Goal: Information Seeking & Learning: Check status

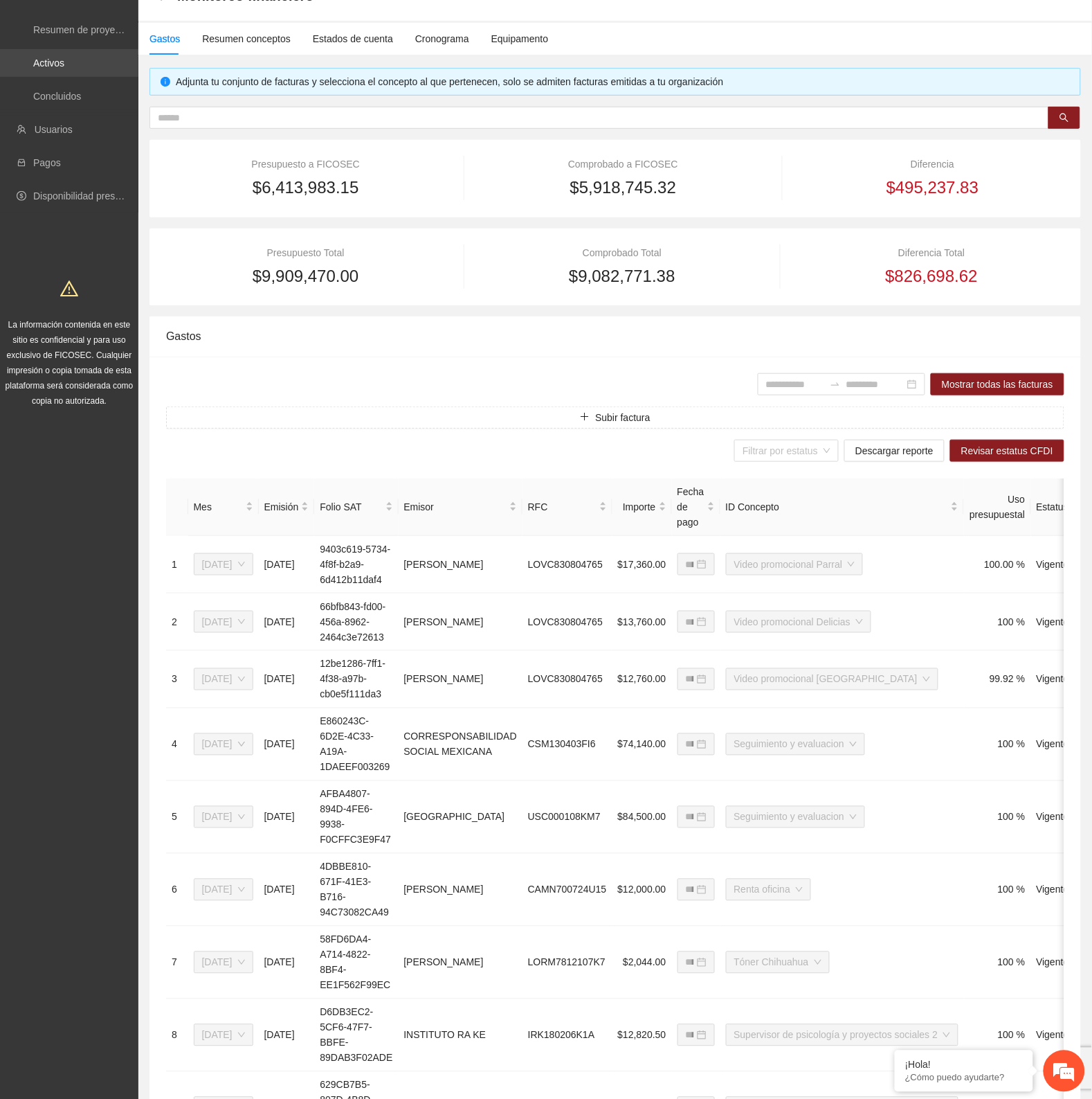
click at [57, 60] on link "Activos" at bounding box center [48, 62] width 31 height 11
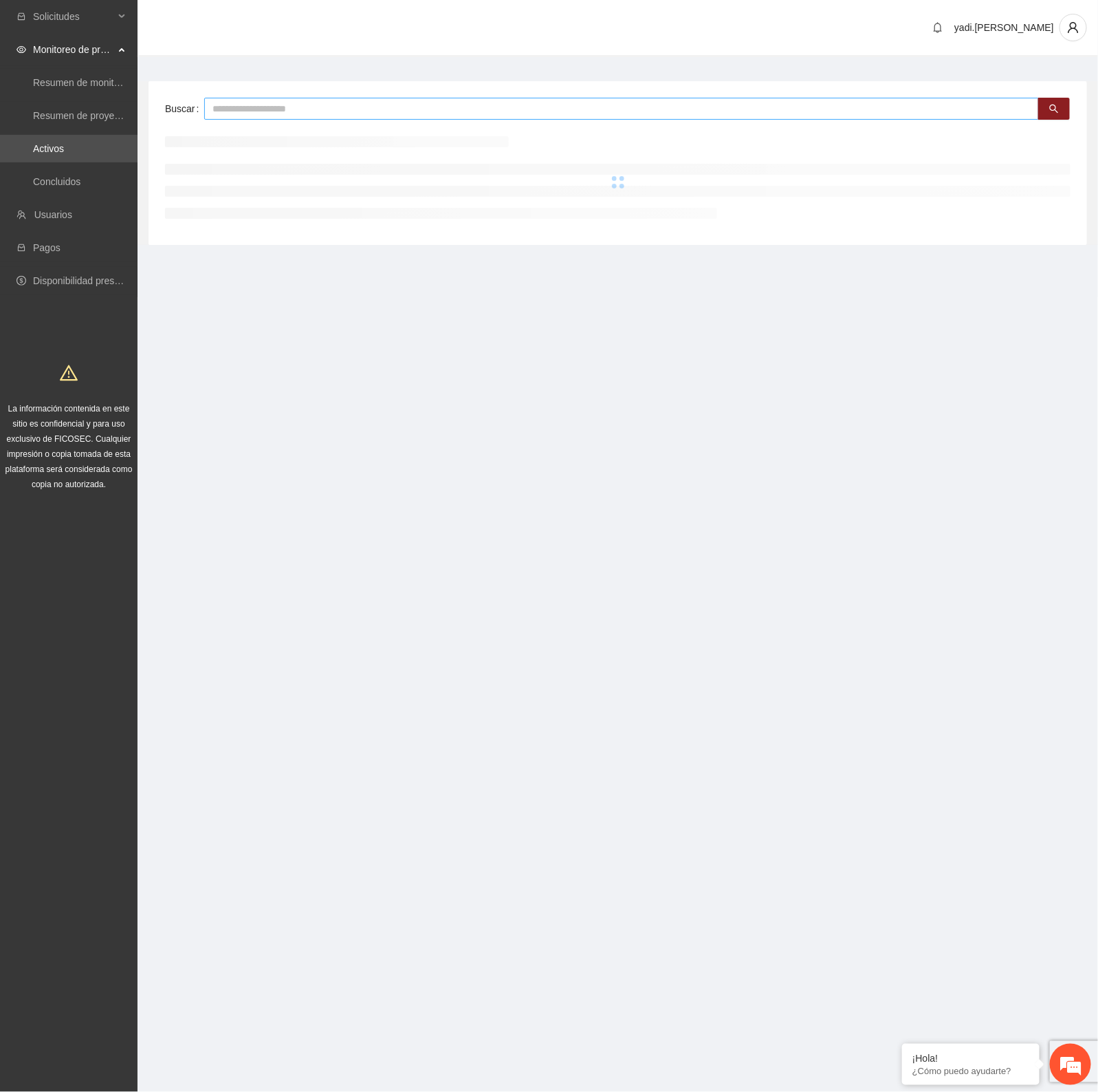
click at [293, 105] on input "text" at bounding box center [622, 108] width 835 height 22
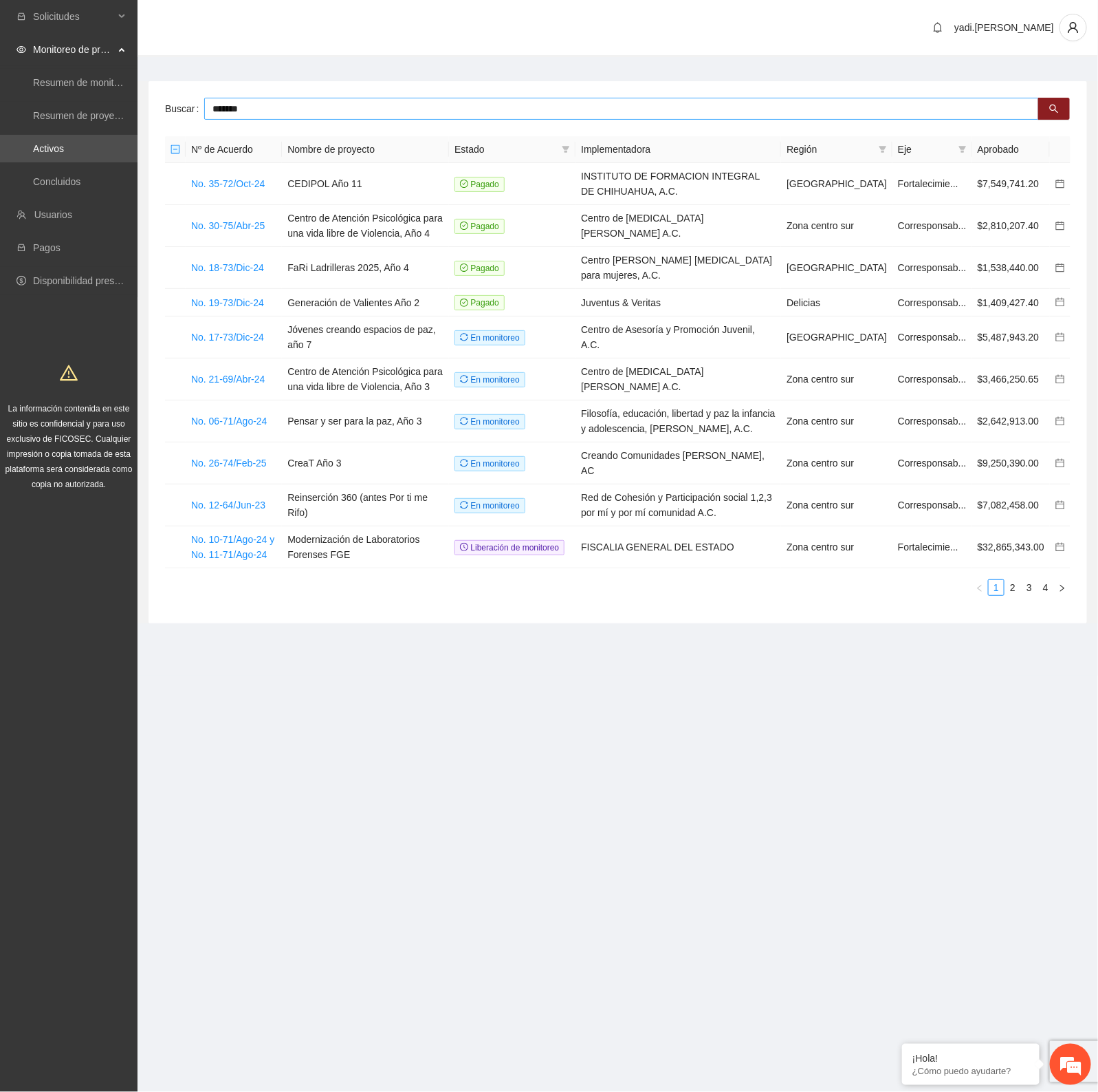
type input "*******"
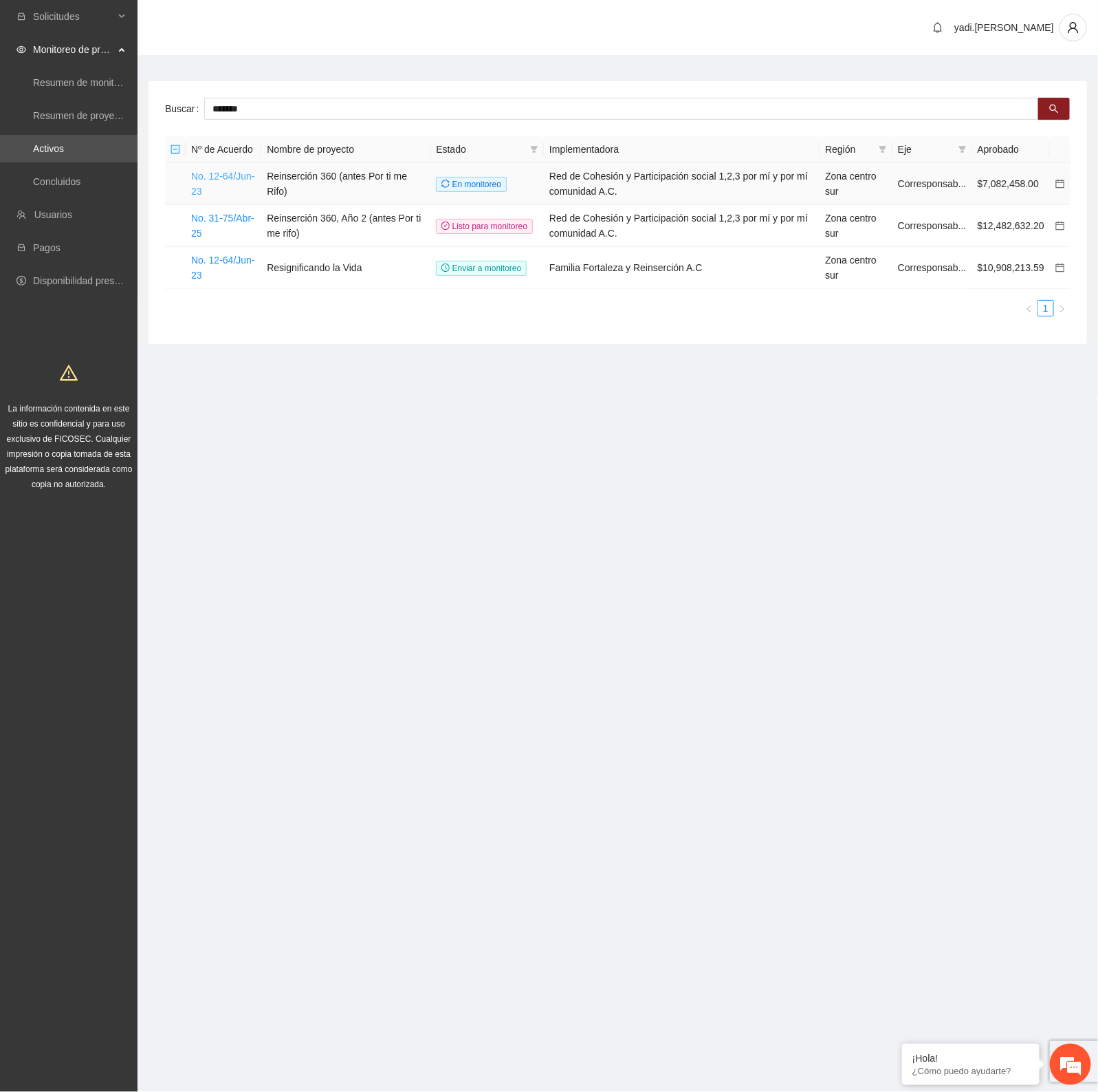
click at [220, 172] on link "No. 12-64/Jun-23" at bounding box center [223, 184] width 64 height 26
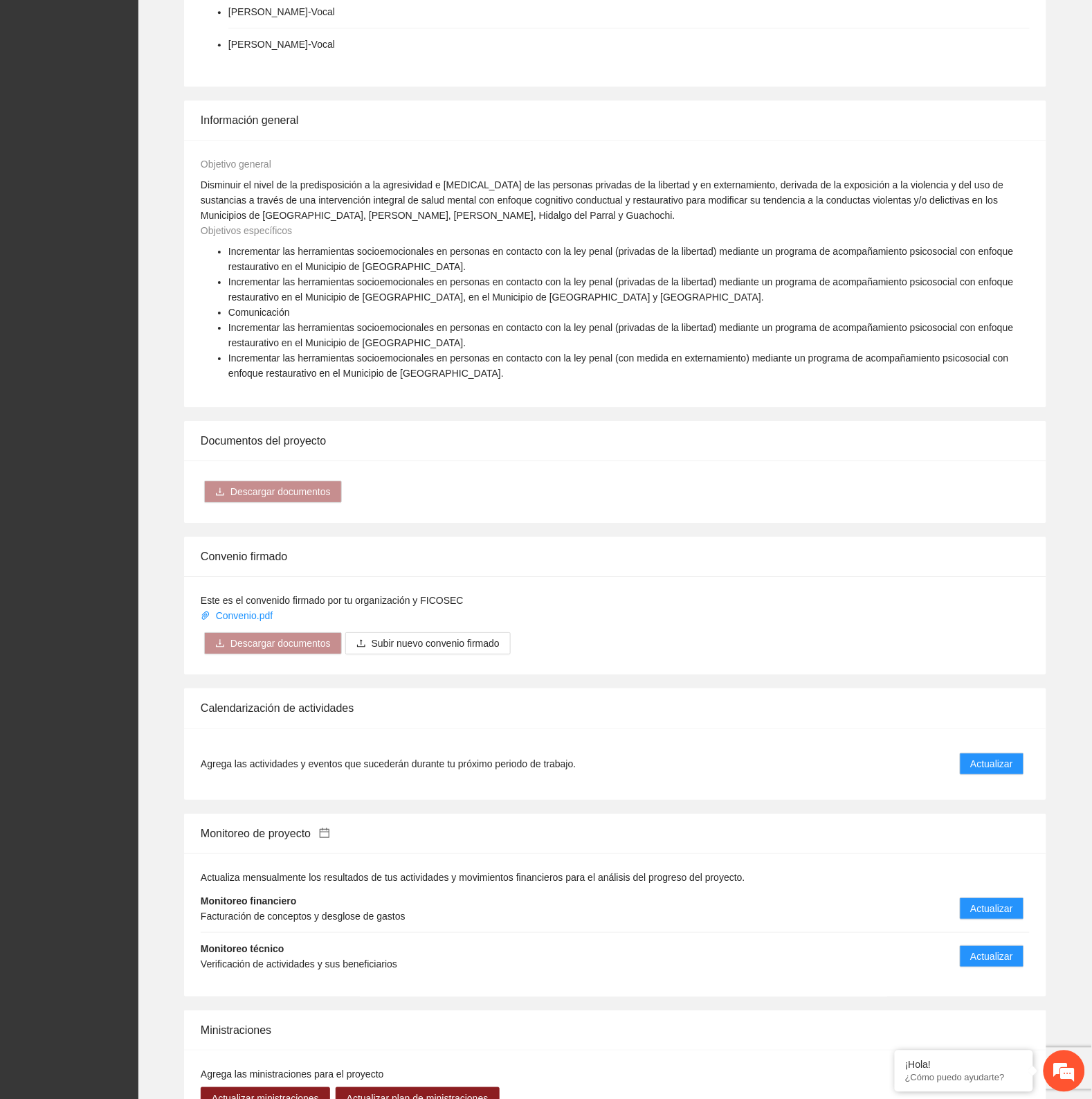
scroll to position [1298, 0]
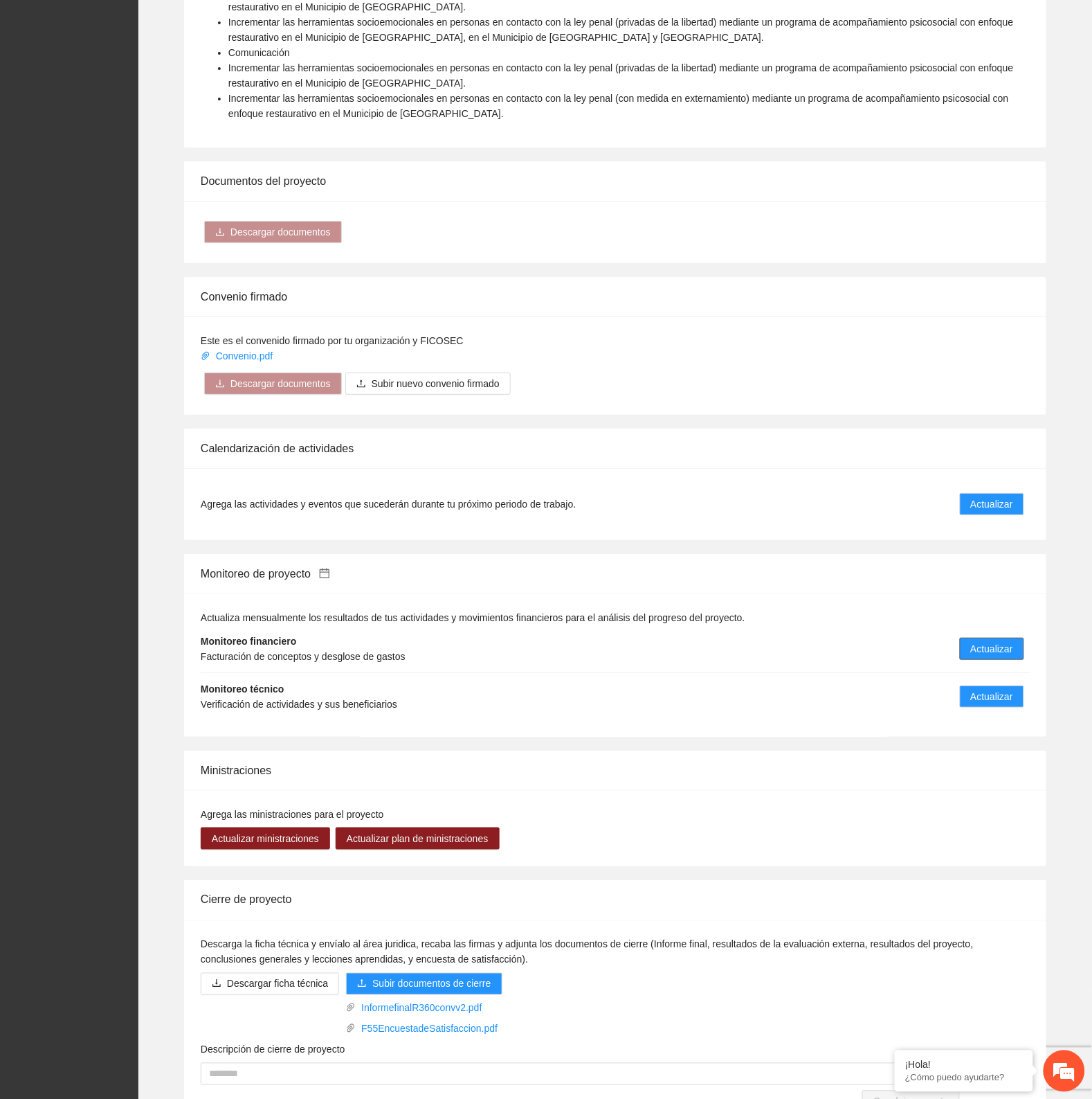
click at [995, 641] on span "Actualizar" at bounding box center [993, 648] width 42 height 15
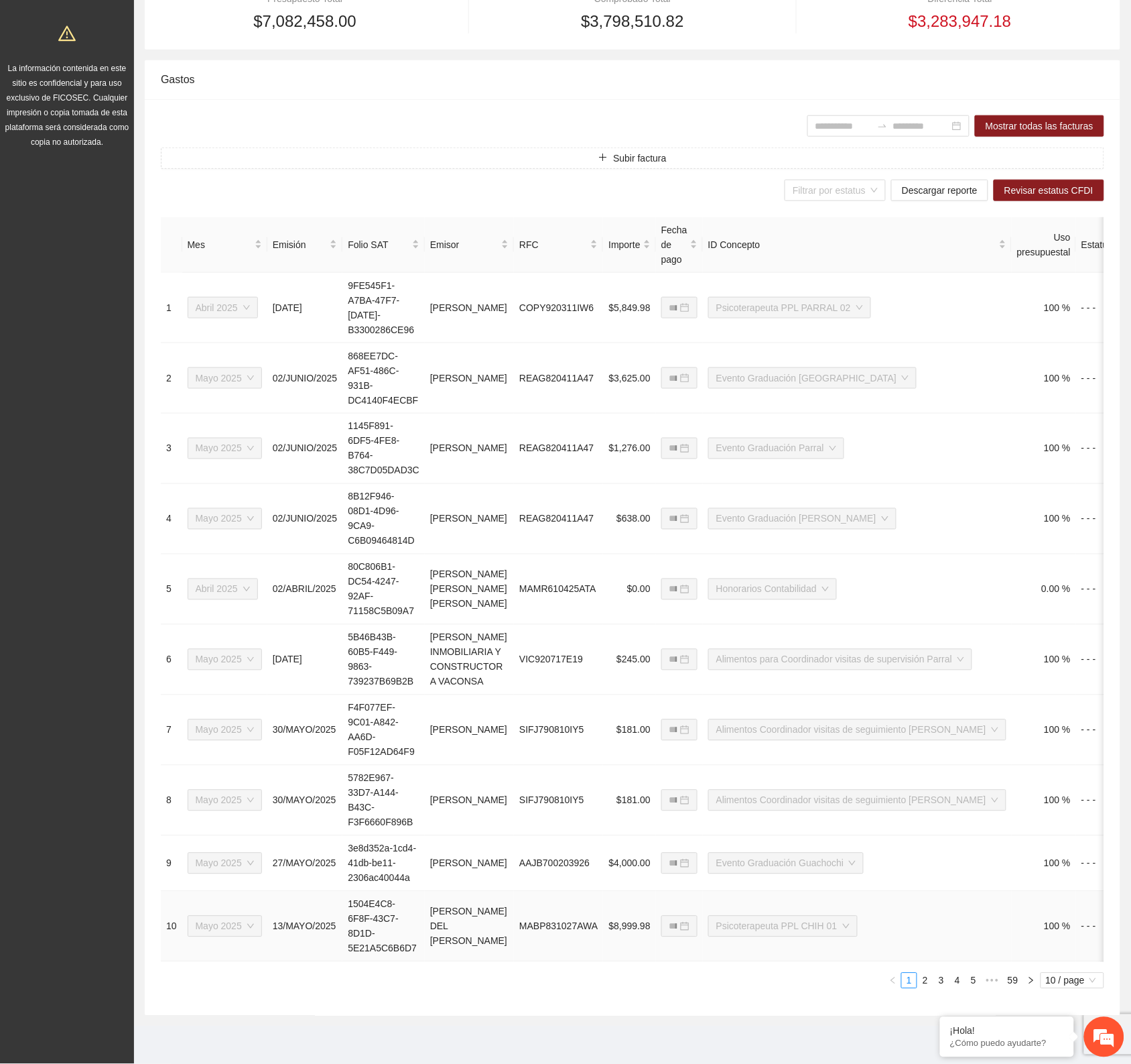
scroll to position [359, 0]
click at [1057, 979] on span "10 / page" at bounding box center [1072, 980] width 53 height 14
click at [1057, 955] on div "100 / page" at bounding box center [1072, 957] width 49 height 14
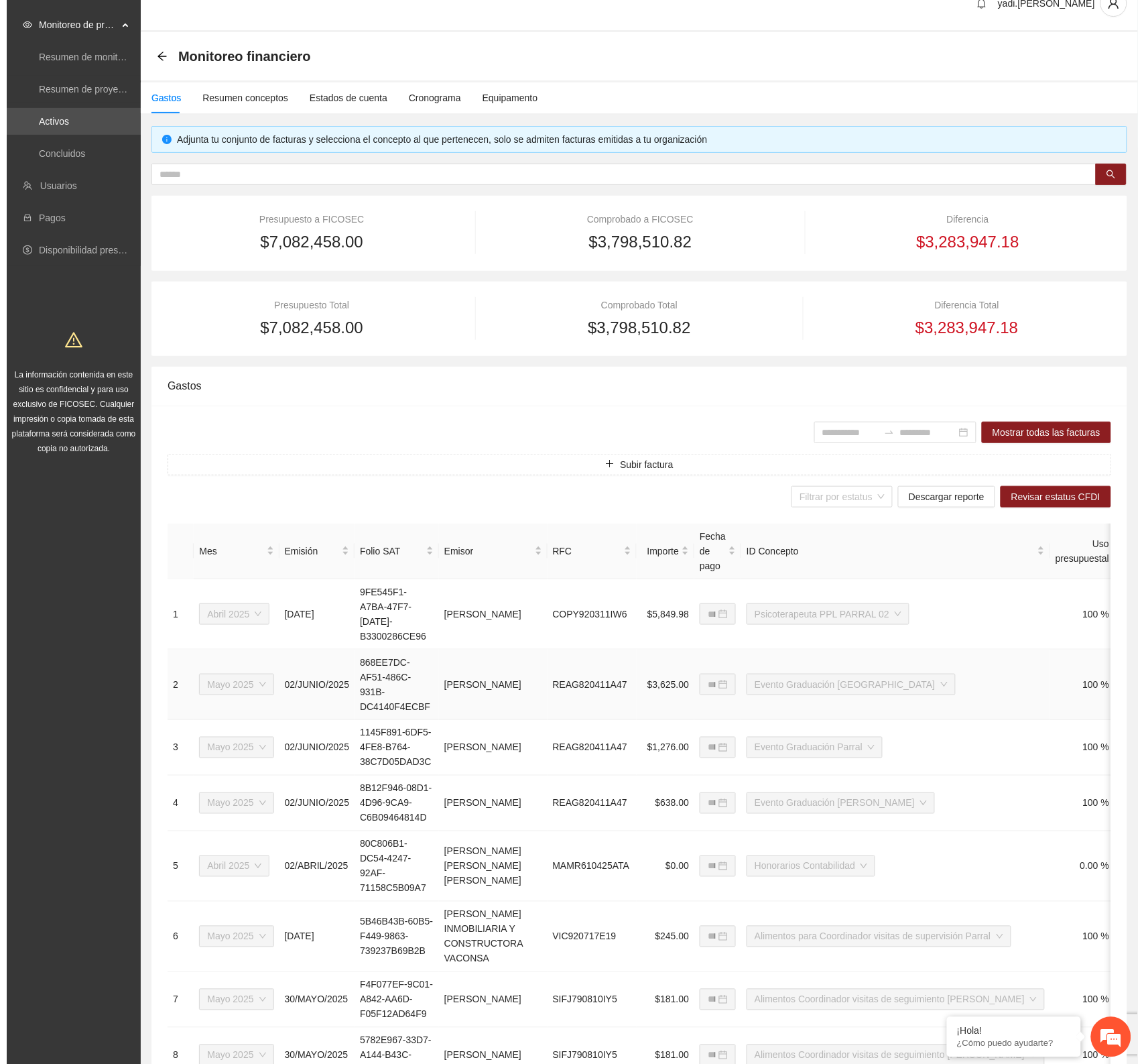
scroll to position [0, 0]
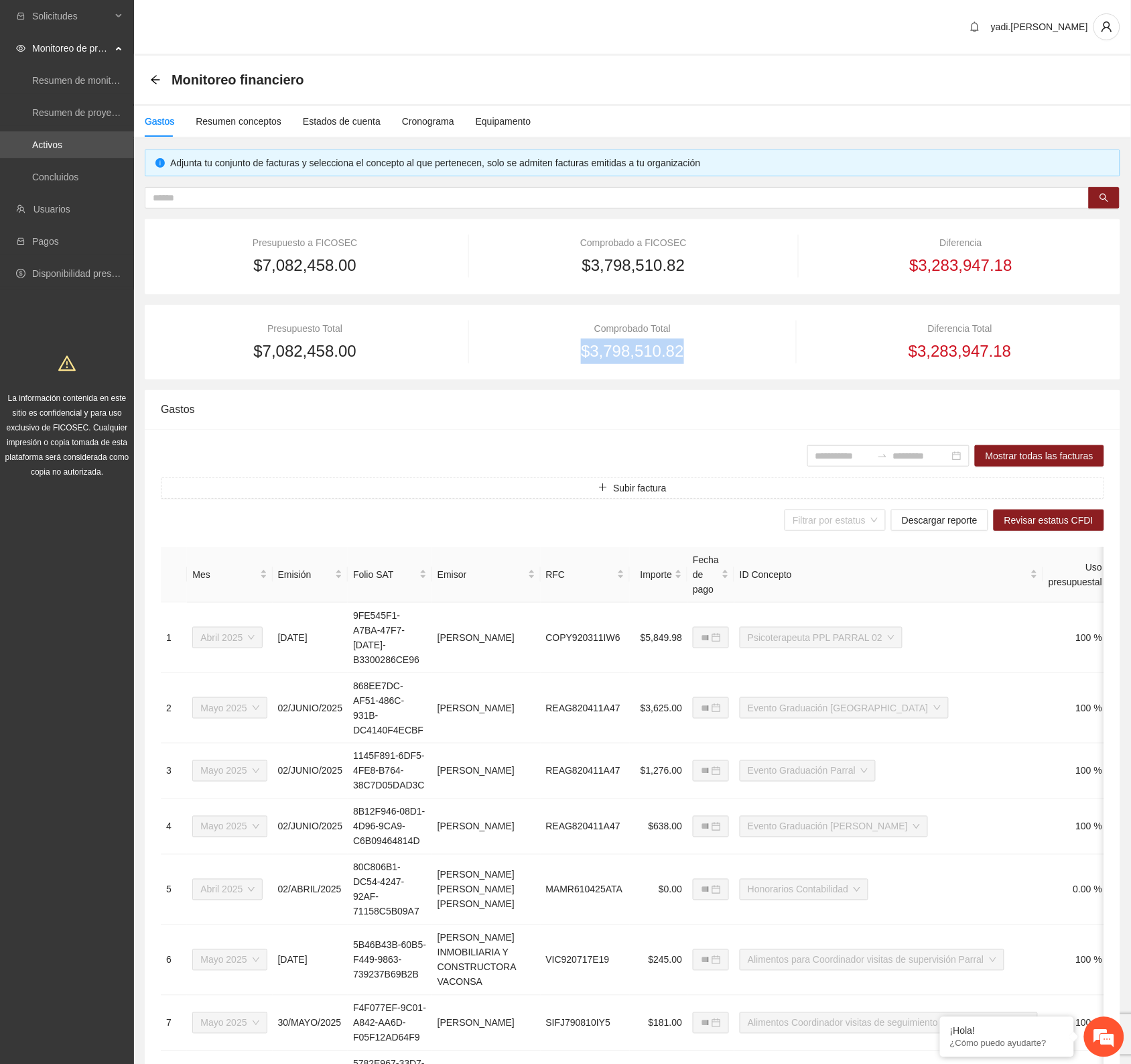
drag, startPoint x: 689, startPoint y: 353, endPoint x: 580, endPoint y: 350, distance: 109.0
click at [580, 350] on div "$3,798,510.82" at bounding box center [633, 351] width 288 height 26
copy span "$3,798,510.82"
click at [215, 119] on div "Resumen conceptos" at bounding box center [238, 121] width 86 height 14
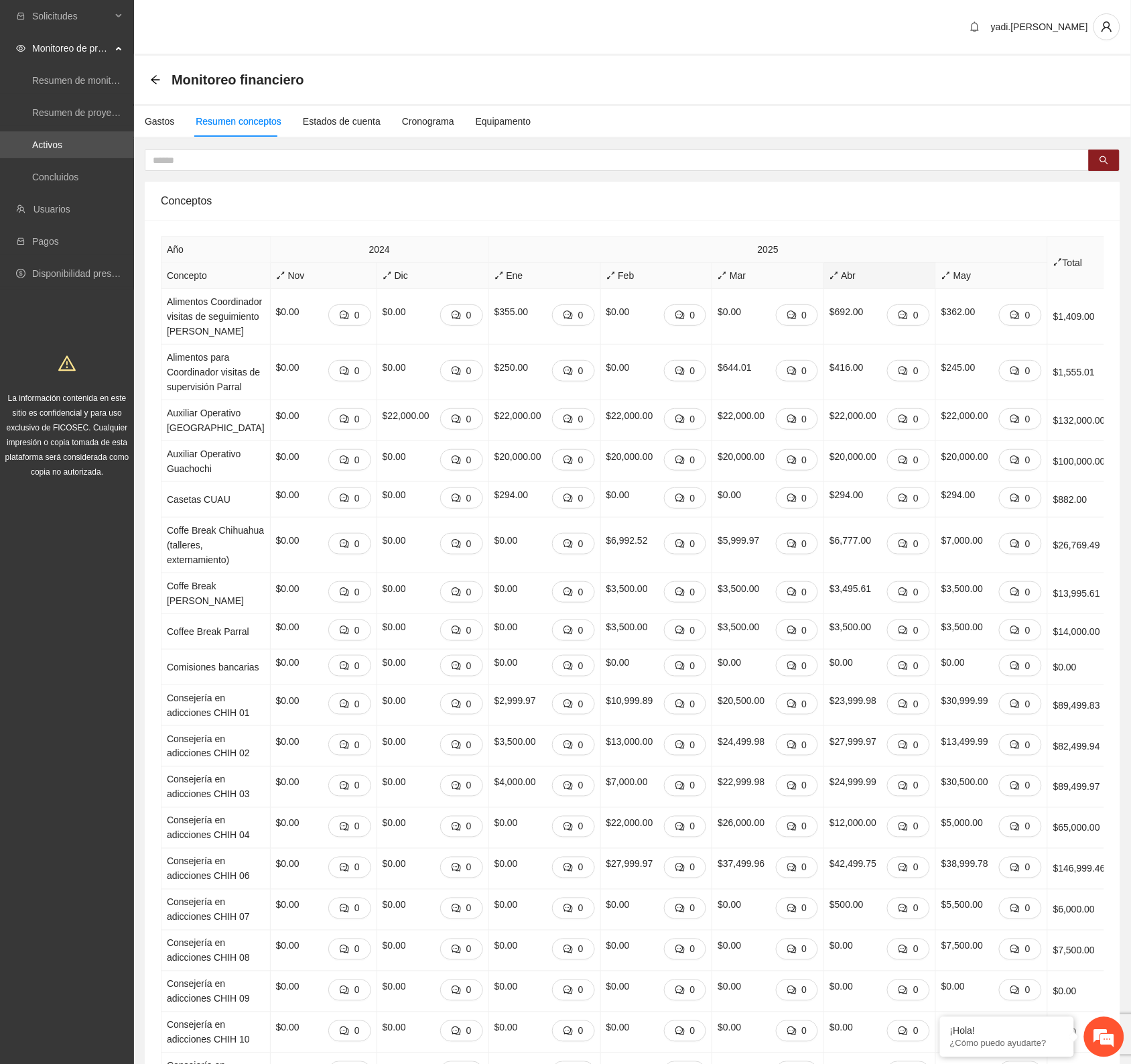
click at [838, 276] on span "Abr" at bounding box center [880, 275] width 100 height 14
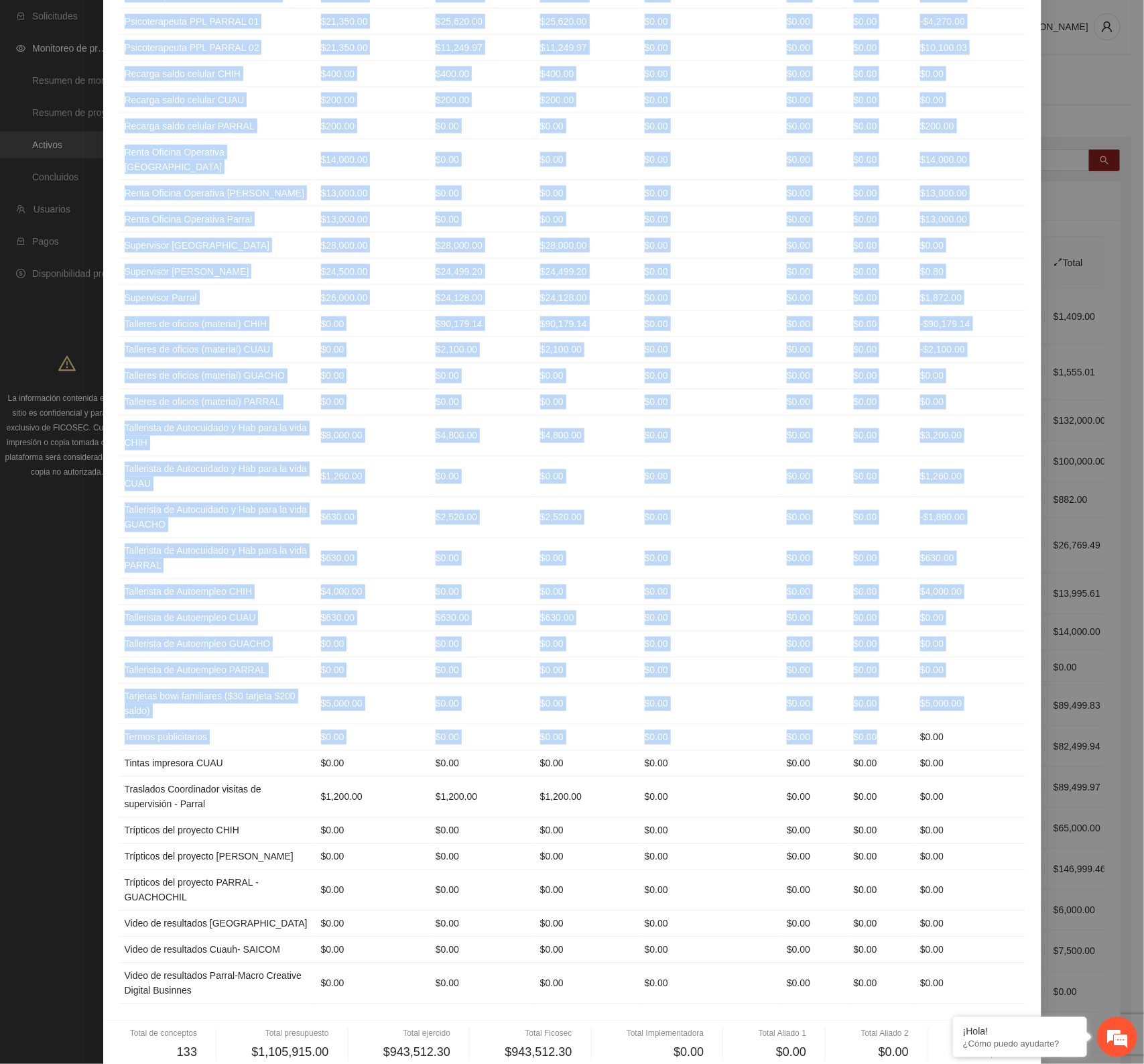
scroll to position [3454, 0]
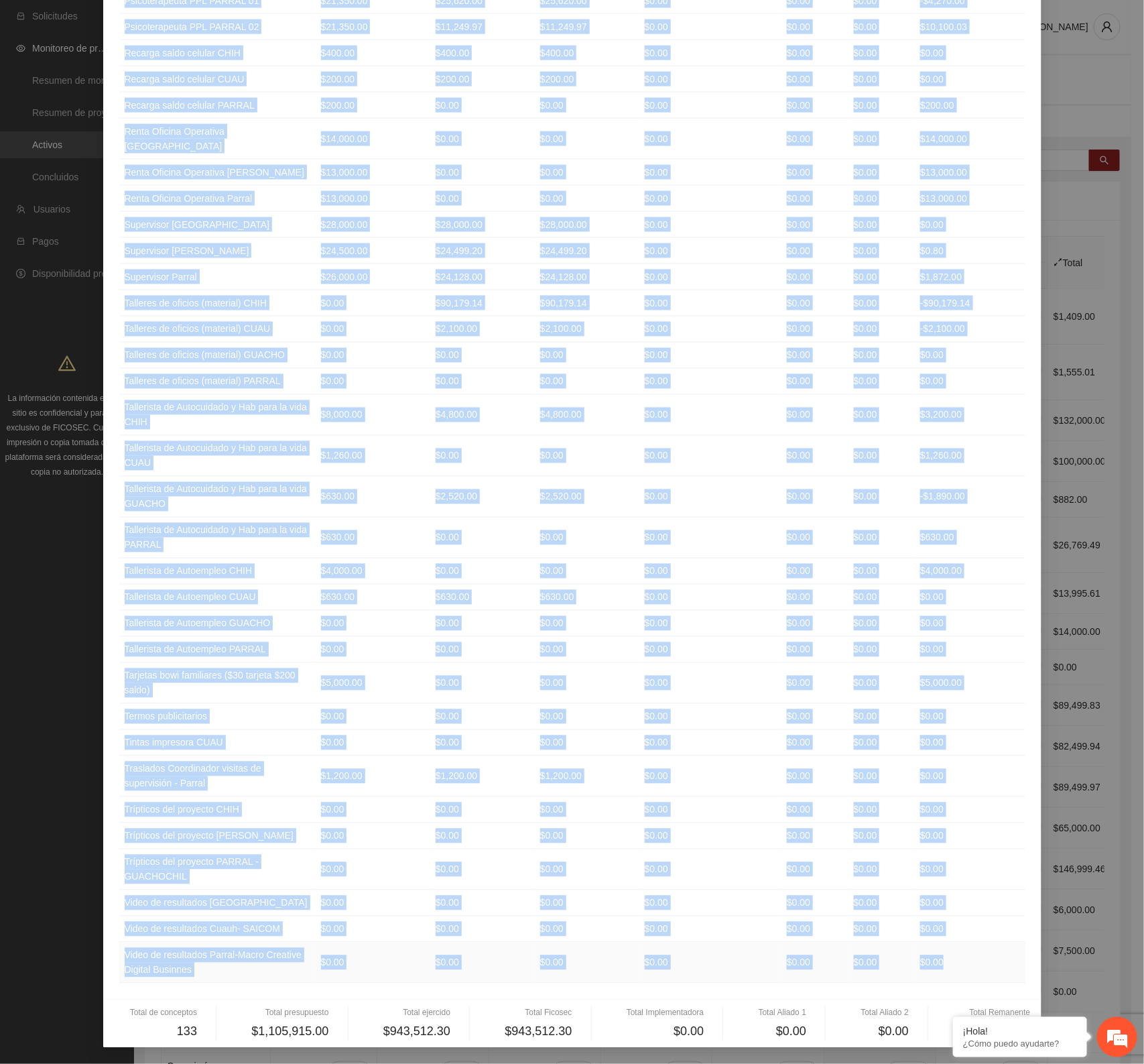
drag, startPoint x: 118, startPoint y: 135, endPoint x: 951, endPoint y: 969, distance: 1178.7
copy table "Loremips Dolorsitame Consecte Adipisc Elitseddoeiusm Tempor 8 Incidi 6 Utlabore…"
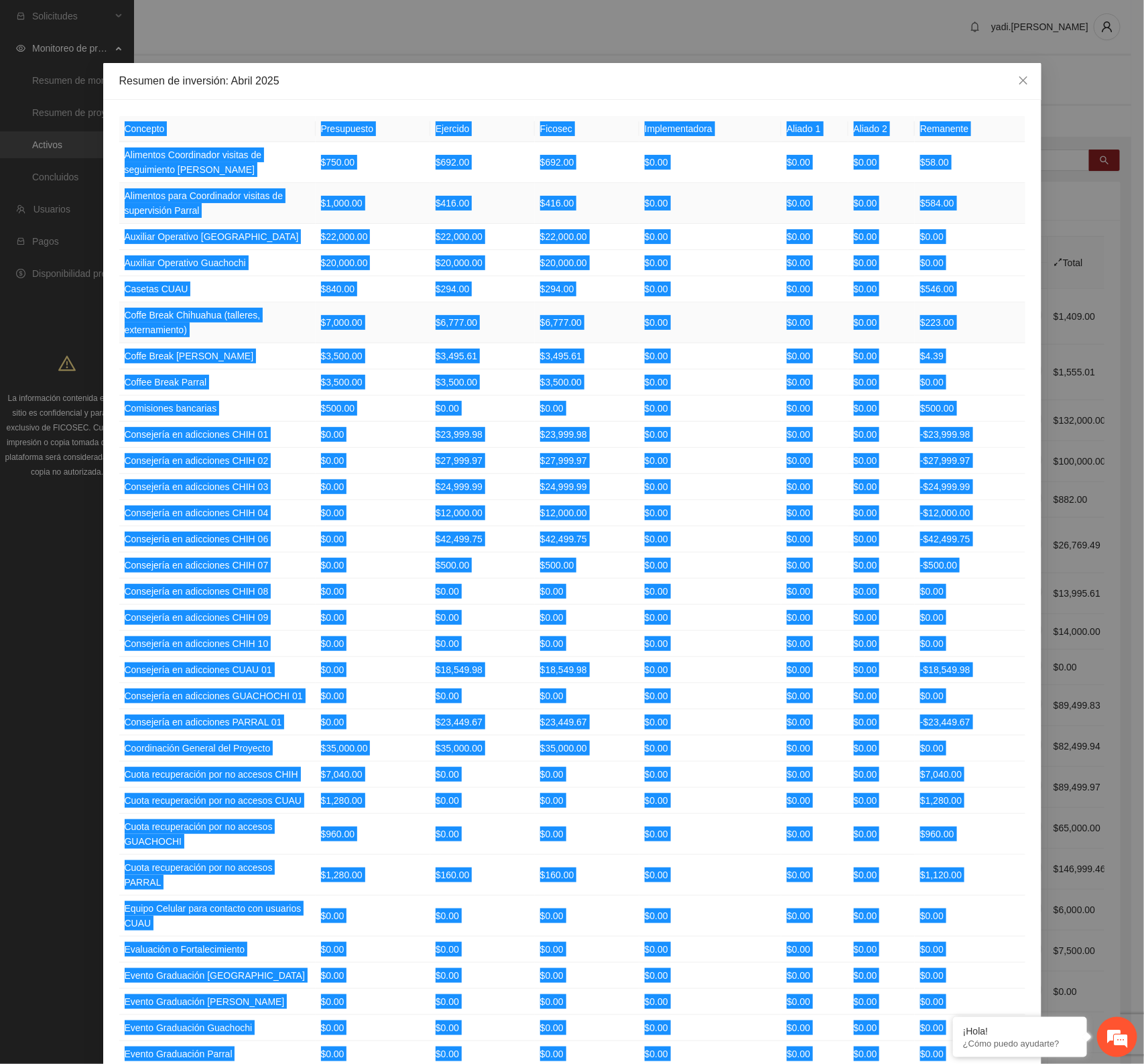
scroll to position [0, 0]
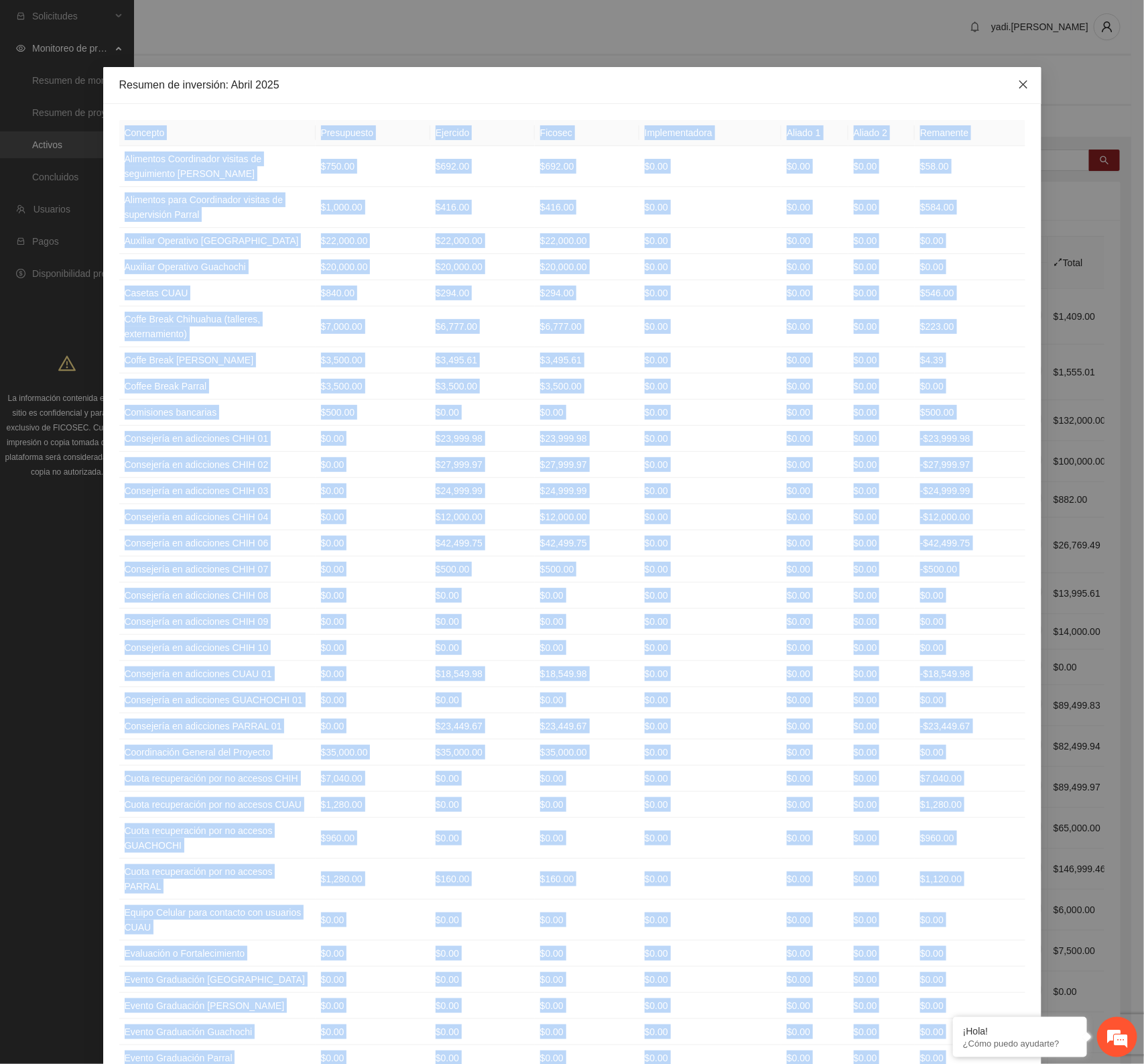
click at [1033, 81] on span "Close" at bounding box center [1023, 85] width 36 height 36
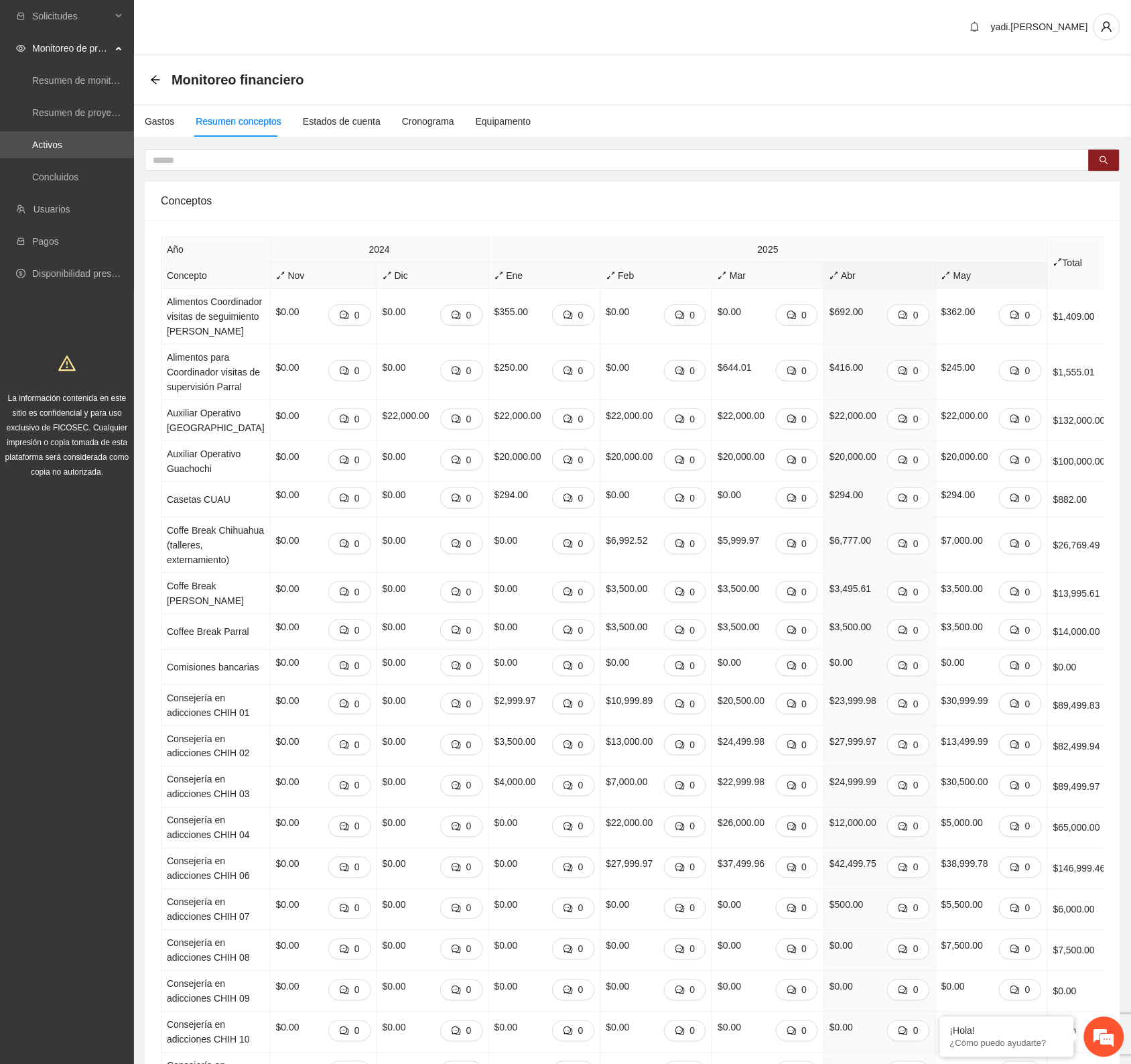
click at [953, 270] on span "May" at bounding box center [991, 275] width 100 height 14
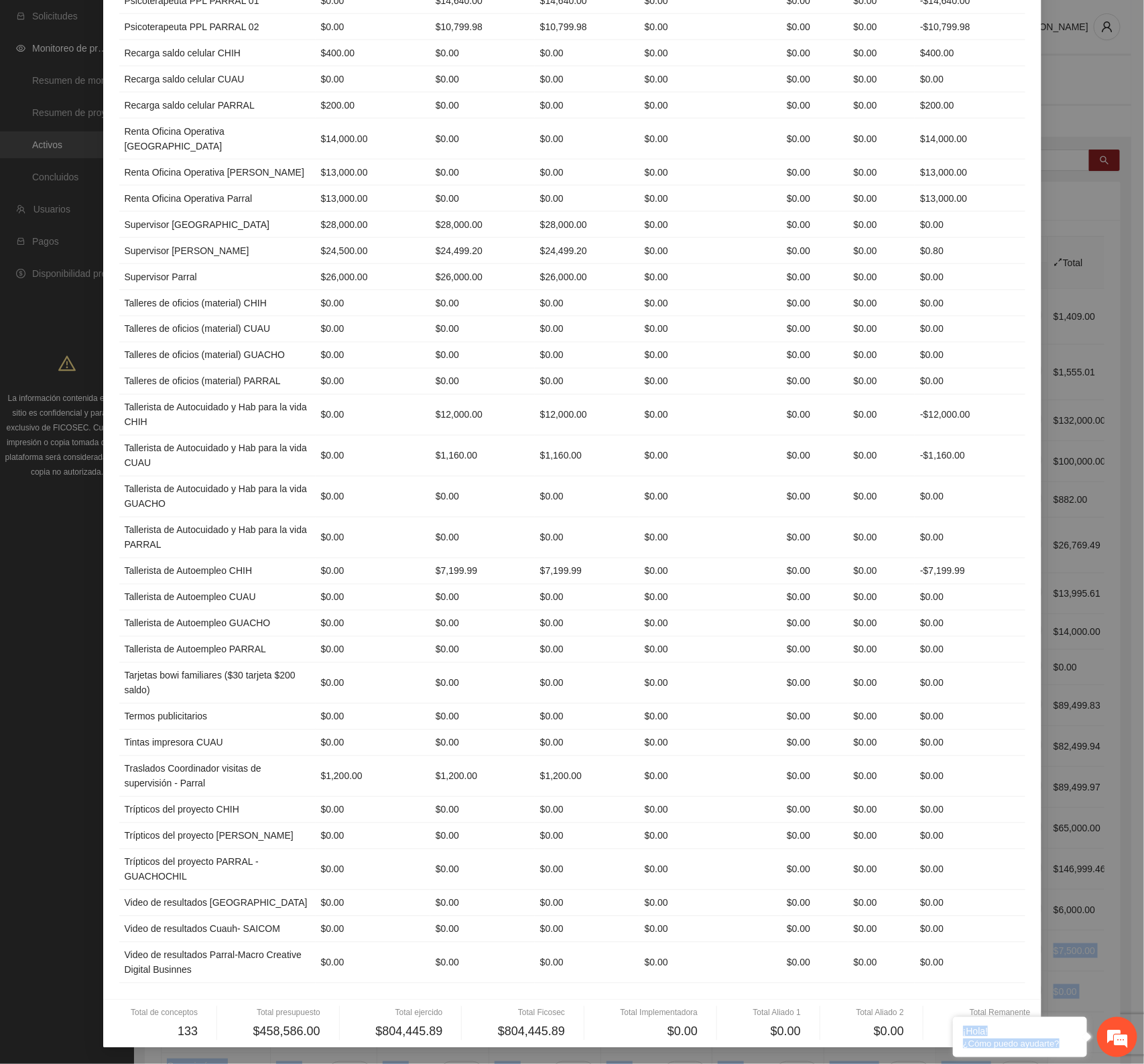
scroll to position [3454, 0]
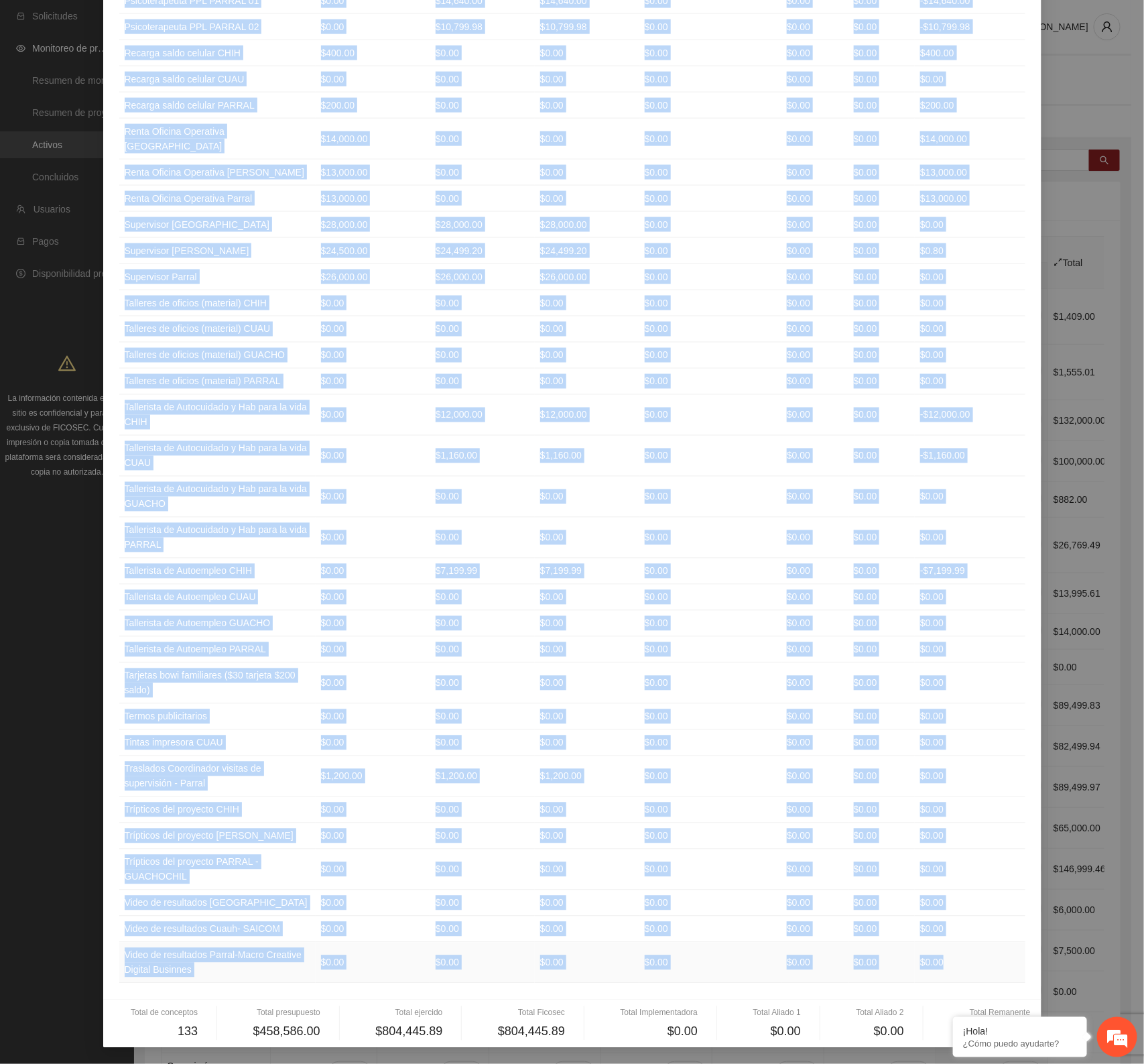
drag, startPoint x: 118, startPoint y: 132, endPoint x: 949, endPoint y: 963, distance: 1175.2
copy table "Loremips Dolorsitame Consecte Adipisc Elitseddoeiusm Tempor 5 Incidi 4 Utlabore…"
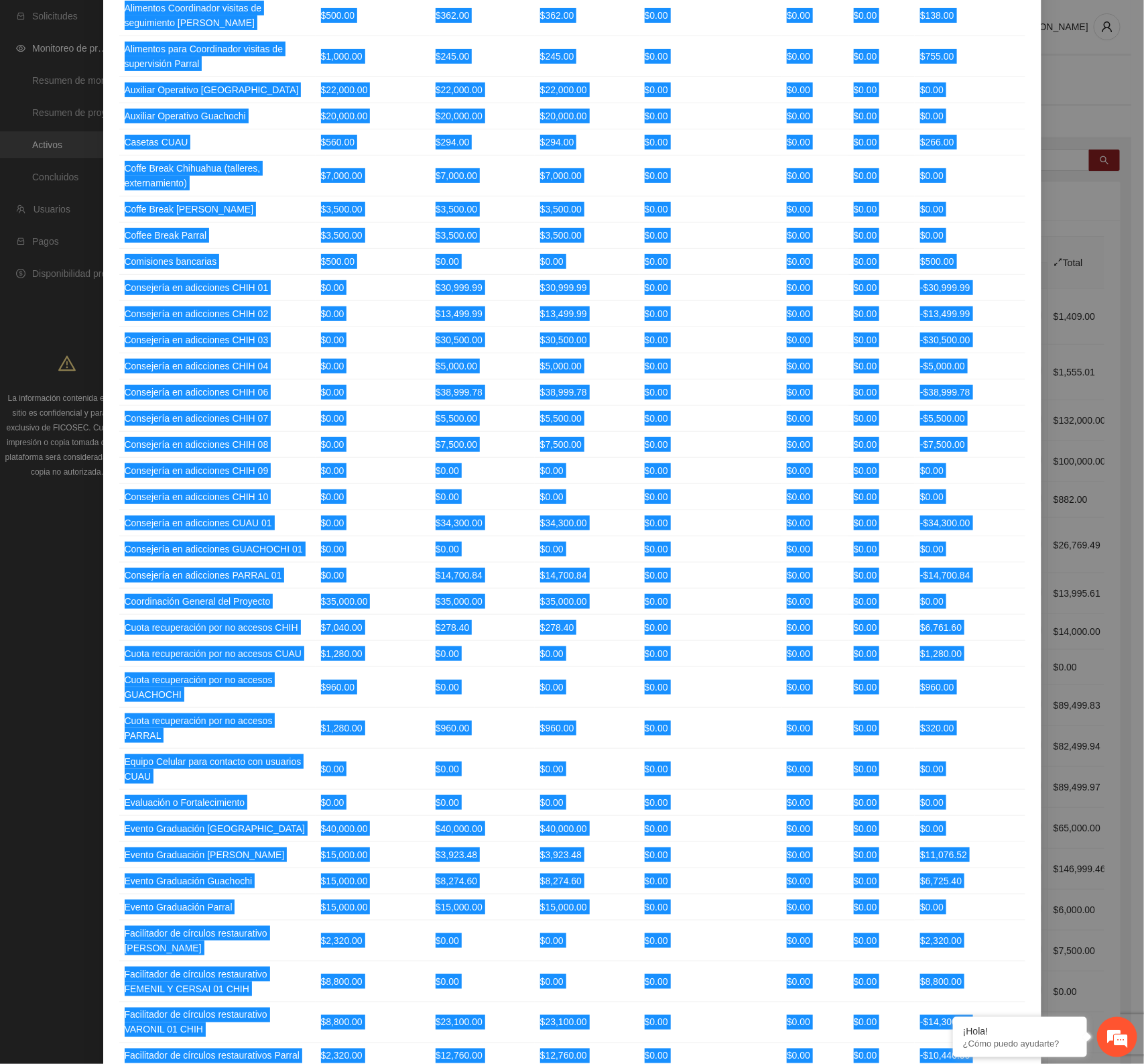
scroll to position [0, 0]
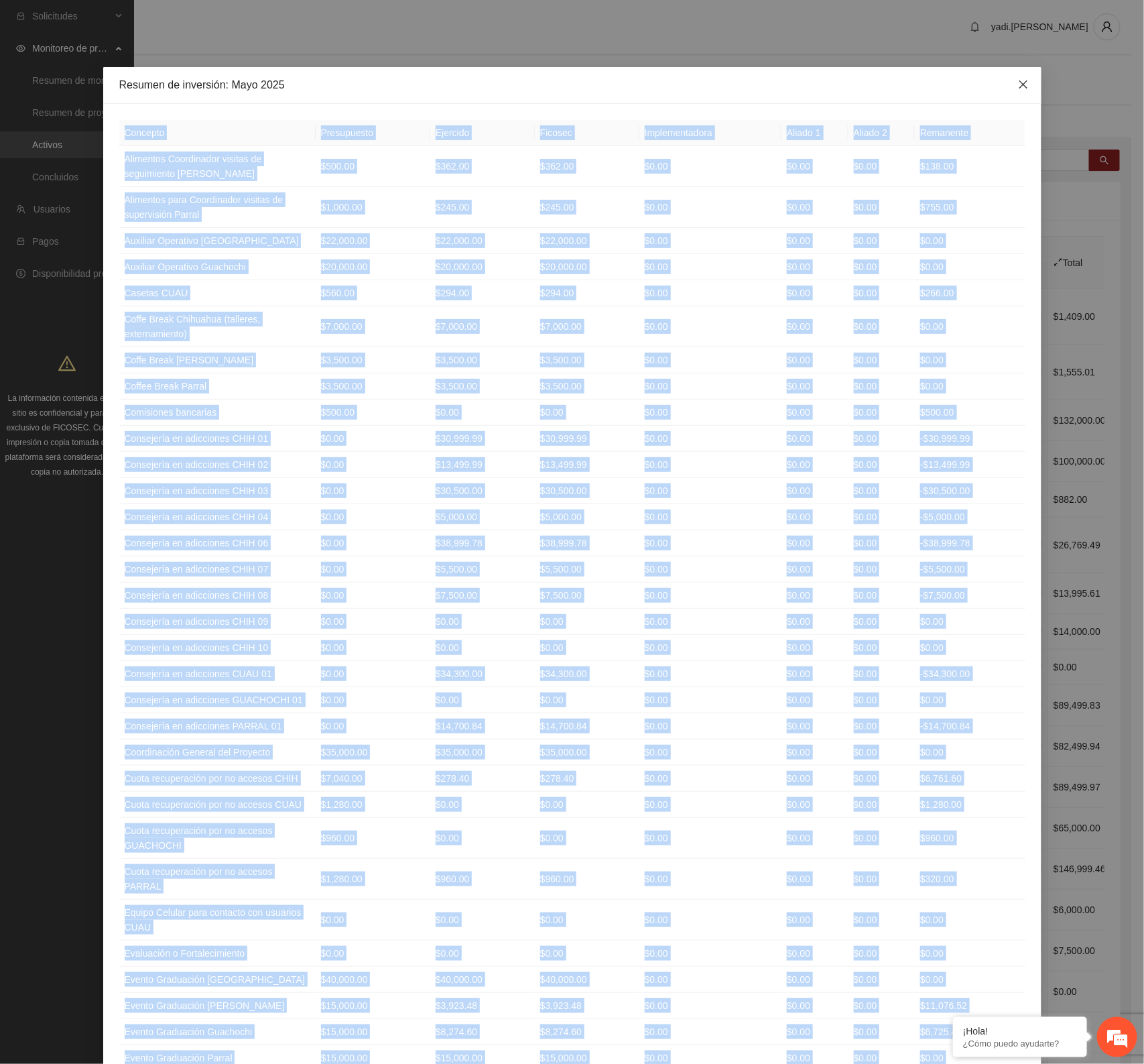
drag, startPoint x: 1015, startPoint y: 76, endPoint x: 1079, endPoint y: 234, distance: 170.5
click at [1015, 76] on span "Close" at bounding box center [1023, 85] width 36 height 36
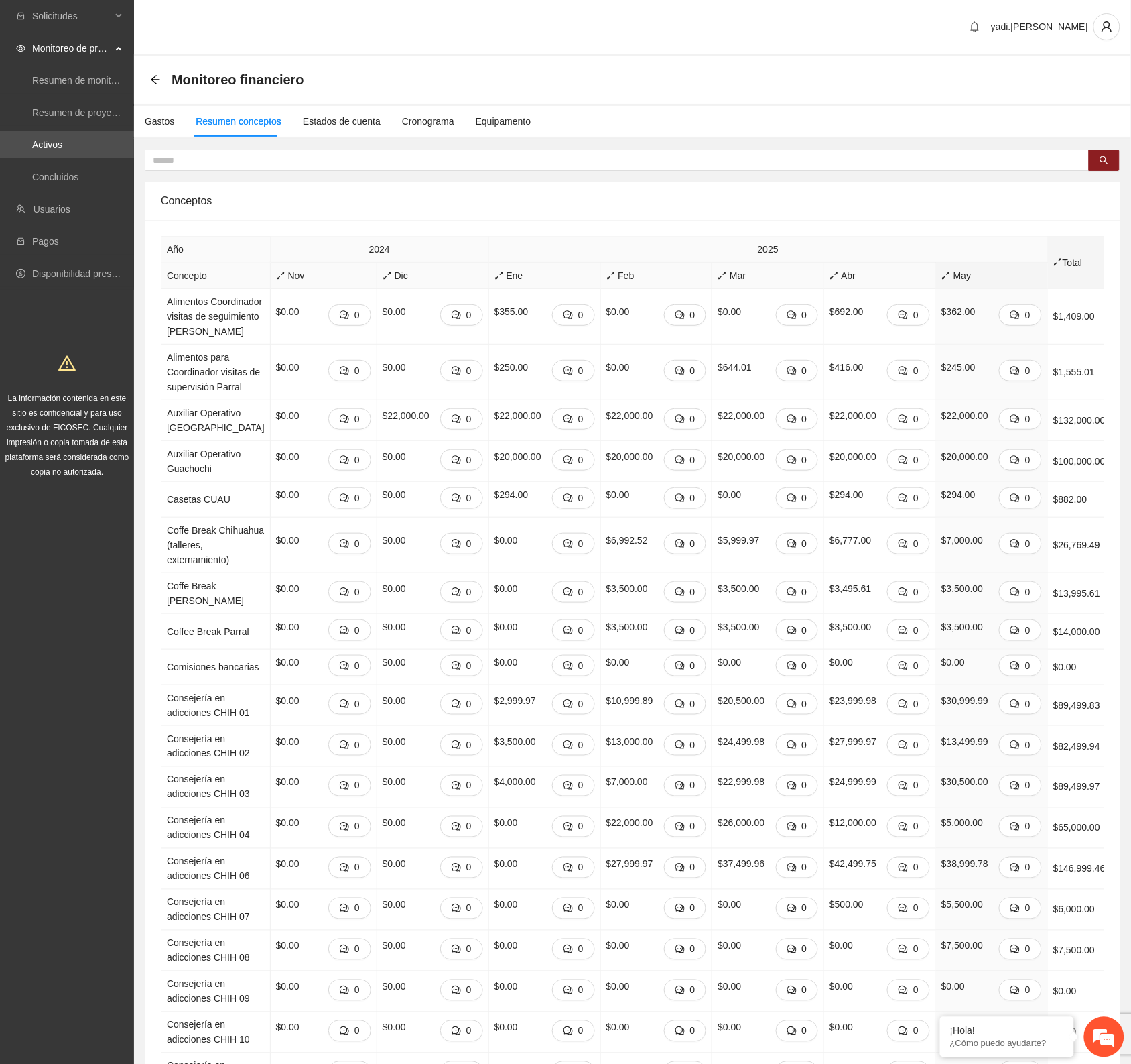
click at [1057, 263] on span "Total" at bounding box center [1079, 262] width 52 height 14
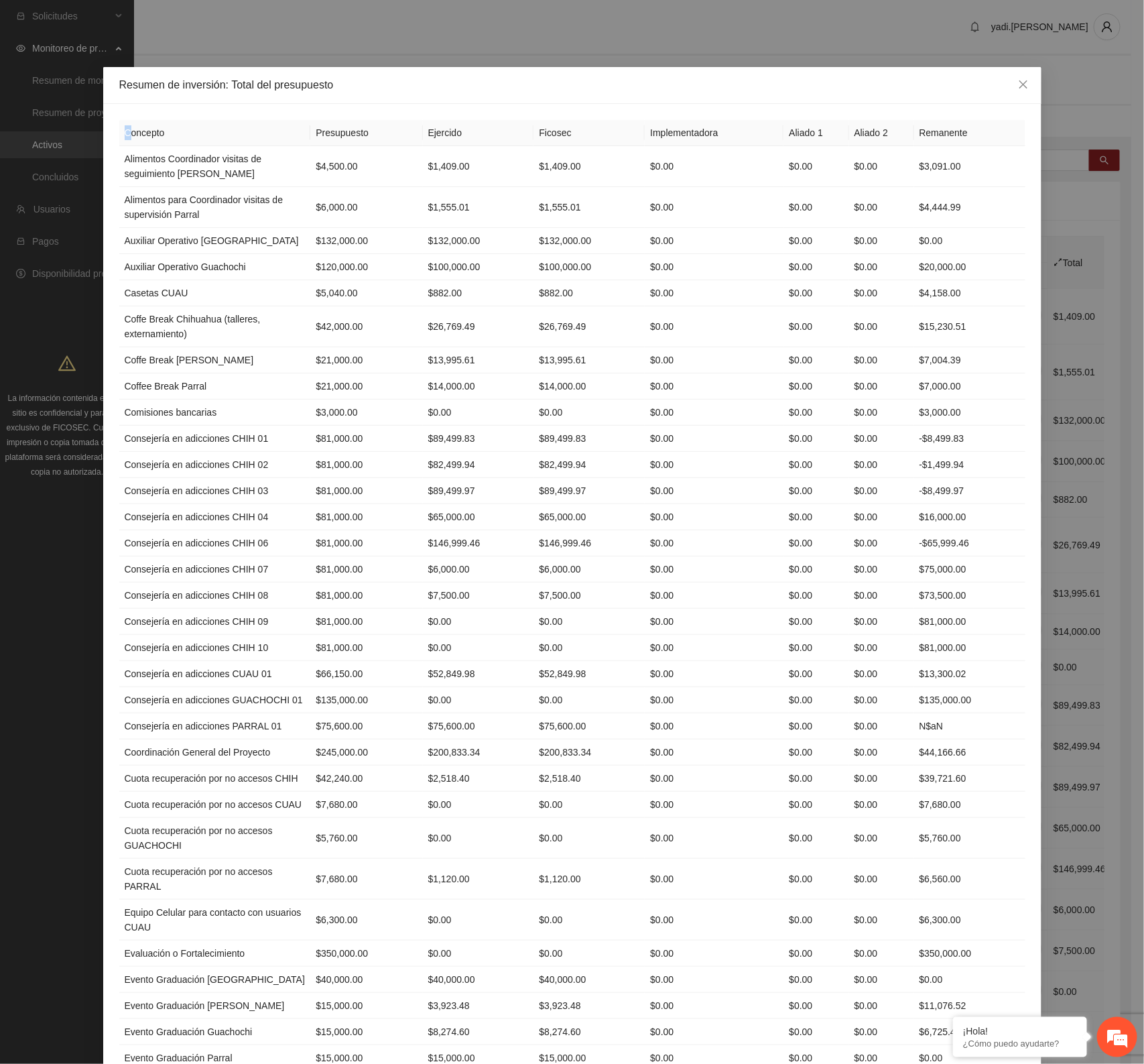
click at [119, 135] on th "Concepto" at bounding box center [215, 133] width 192 height 26
drag, startPoint x: 249, startPoint y: 170, endPoint x: 116, endPoint y: 102, distance: 149.4
click at [248, 169] on td "Alimentos Coordinador visitas de seguimiento [PERSON_NAME]" at bounding box center [215, 167] width 192 height 41
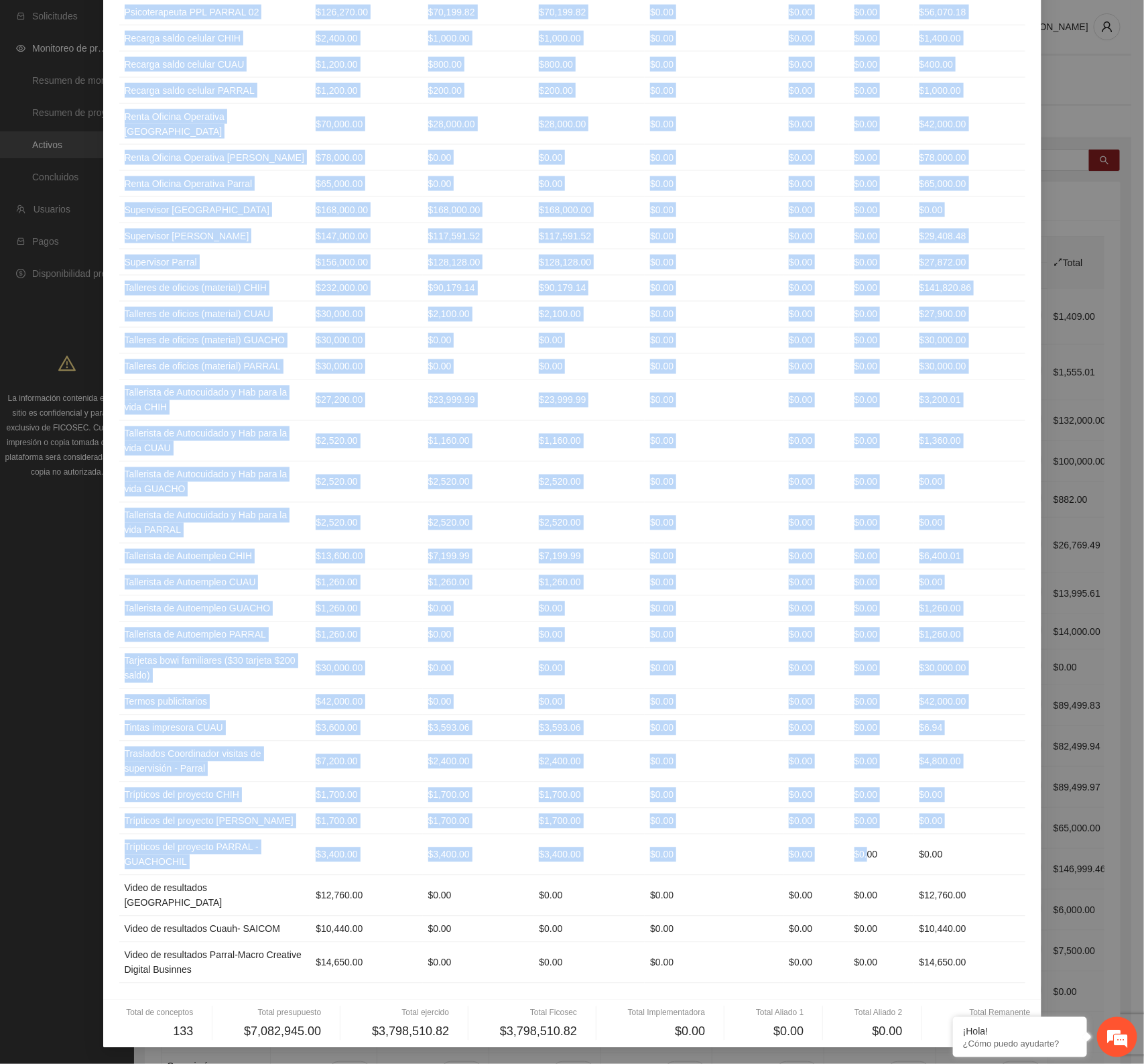
scroll to position [3499, 0]
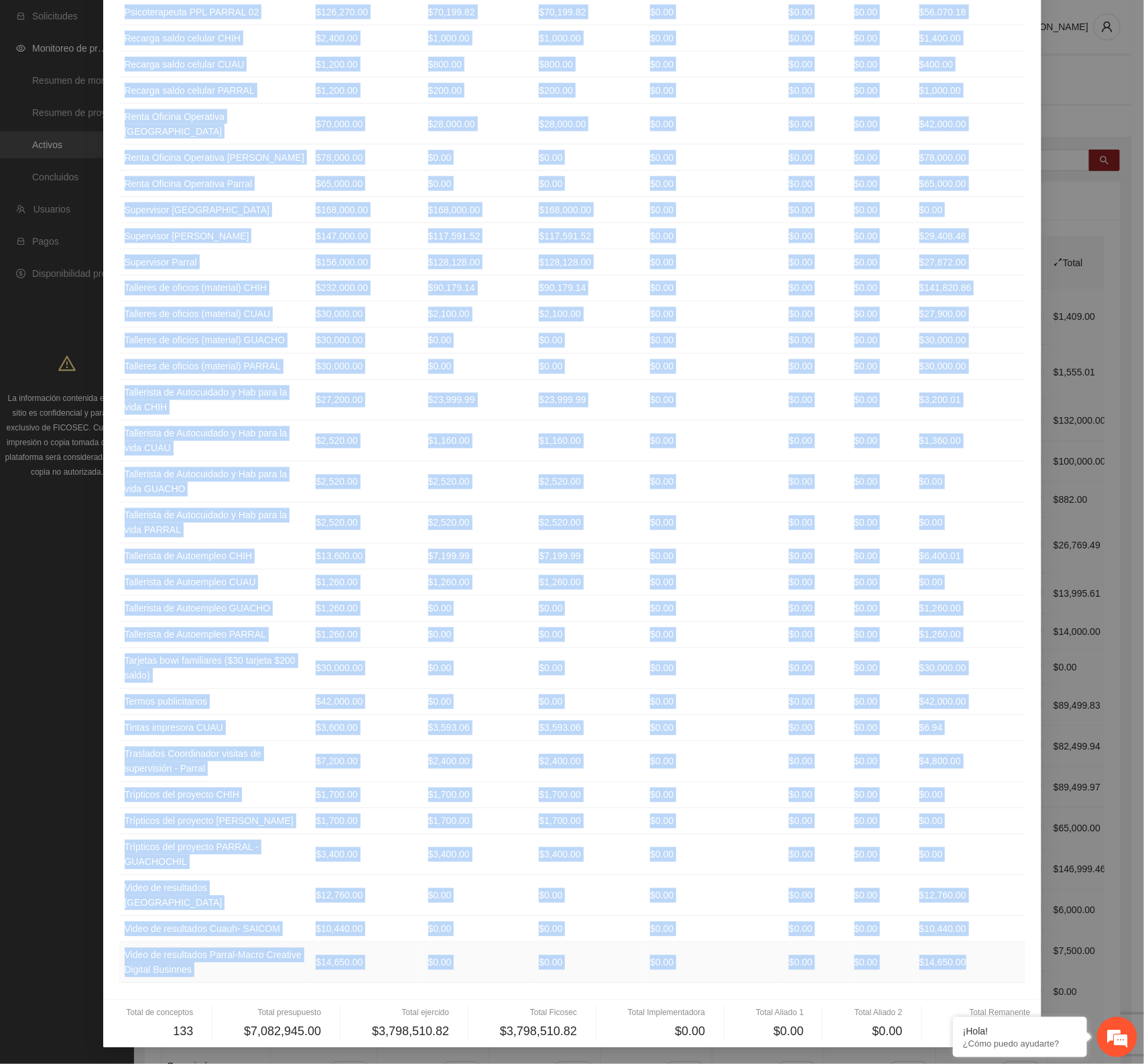
drag, startPoint x: 118, startPoint y: 133, endPoint x: 960, endPoint y: 957, distance: 1178.1
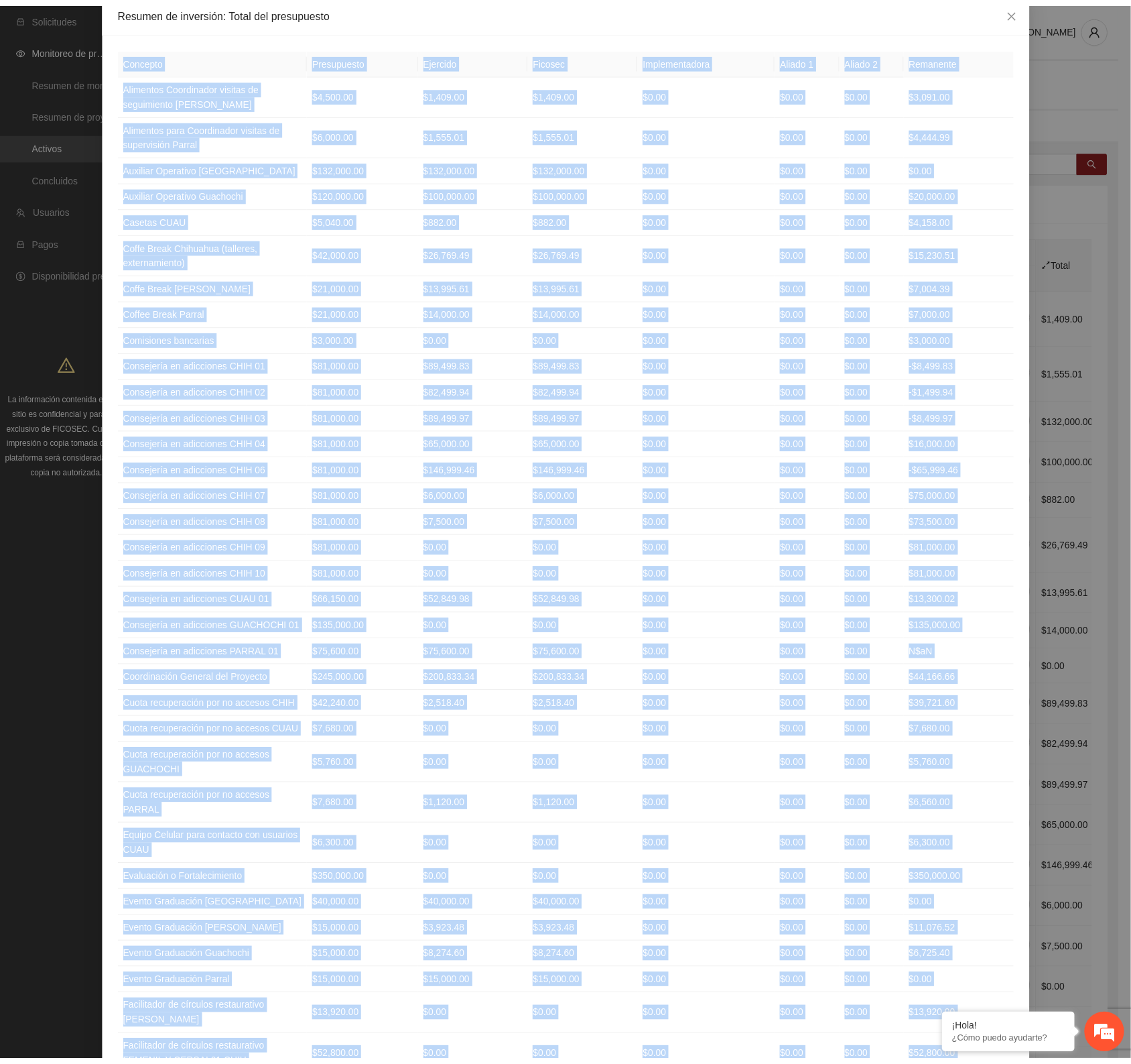
scroll to position [0, 0]
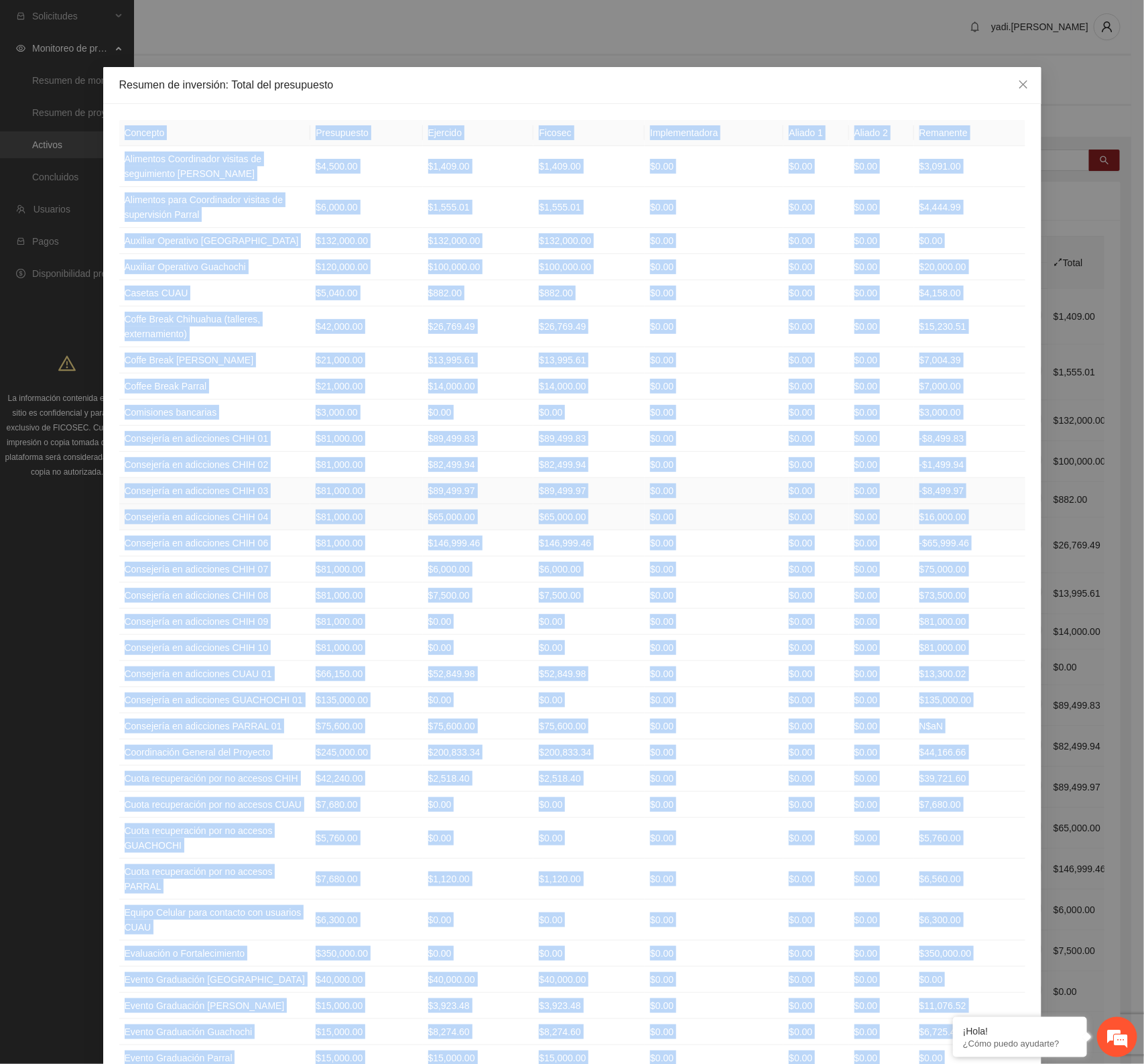
copy table "Loremips Dolorsitame Consecte Adipisc Elitseddoeiusm Tempor 6 Incidi 1 Utlabore…"
drag, startPoint x: 1016, startPoint y: 81, endPoint x: 1095, endPoint y: 14, distance: 103.6
click at [1018, 81] on icon "close" at bounding box center [1023, 84] width 11 height 11
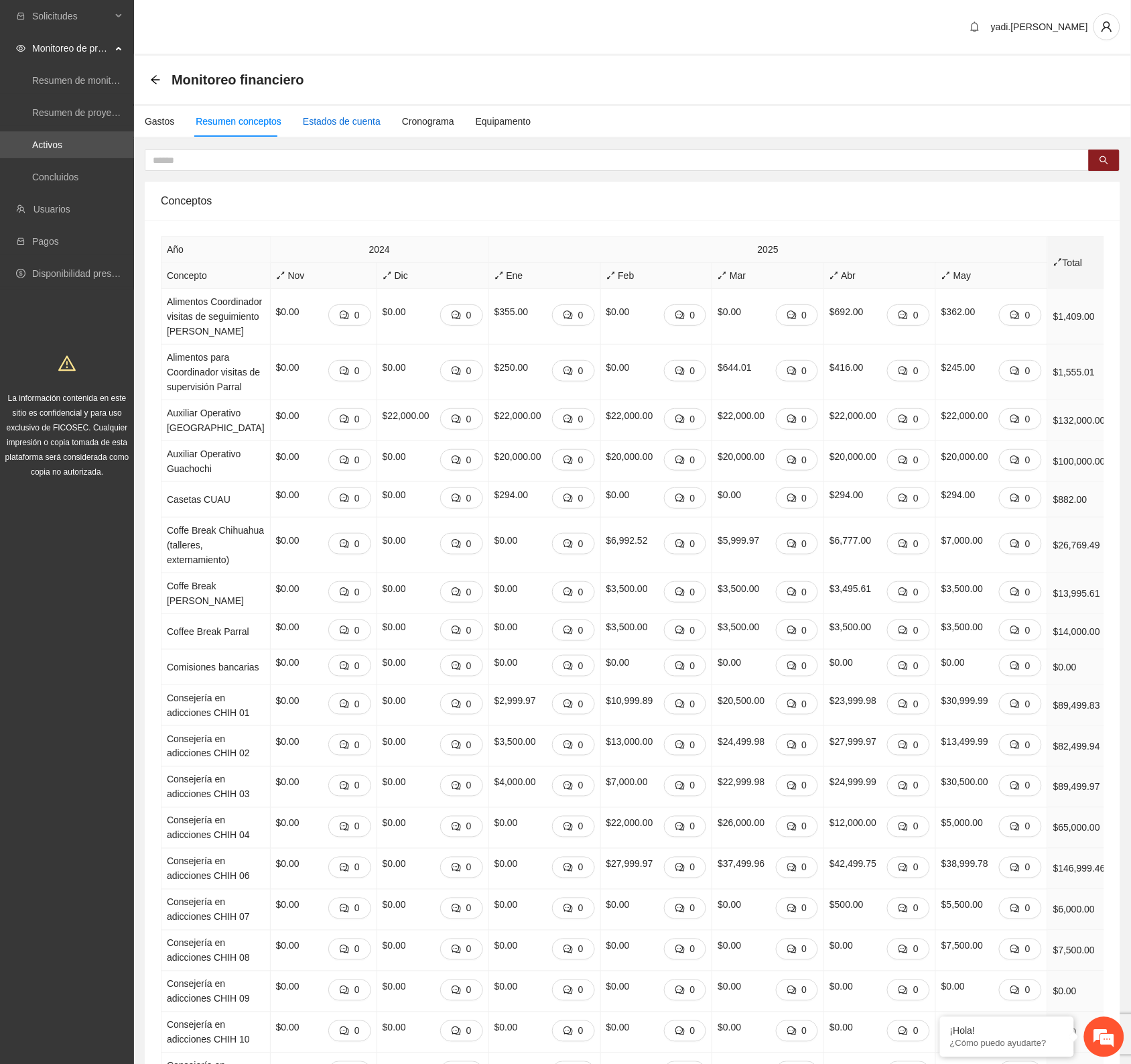
click at [325, 116] on div "Estados de cuenta" at bounding box center [342, 121] width 78 height 14
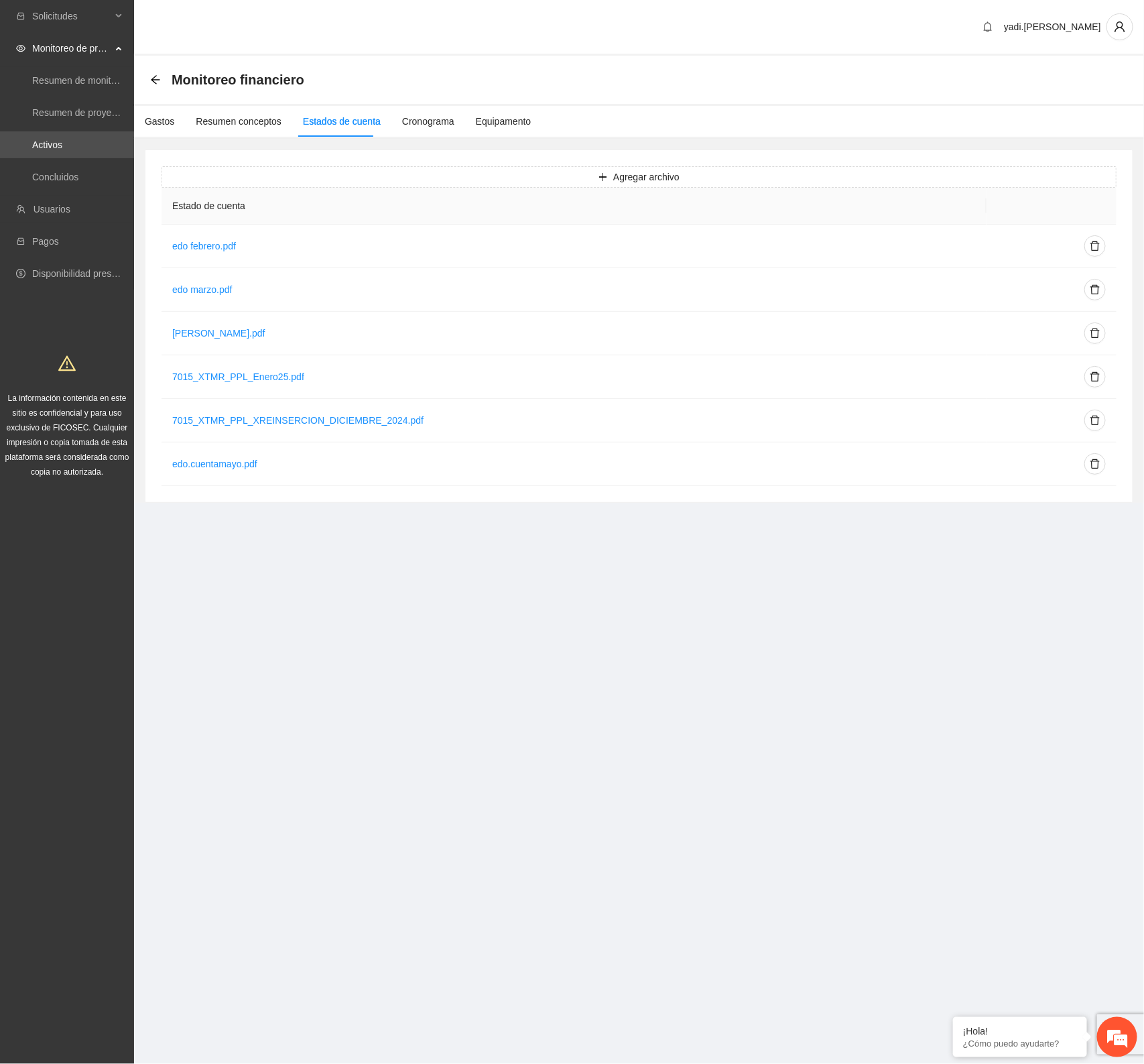
click at [901, 722] on section "Solicitudes Monitoreo de proyectos Resumen de monitoreo Resumen de proyectos ap…" at bounding box center [572, 532] width 1144 height 1064
click at [170, 126] on div "Gastos" at bounding box center [159, 121] width 30 height 14
